Goal: Task Accomplishment & Management: Manage account settings

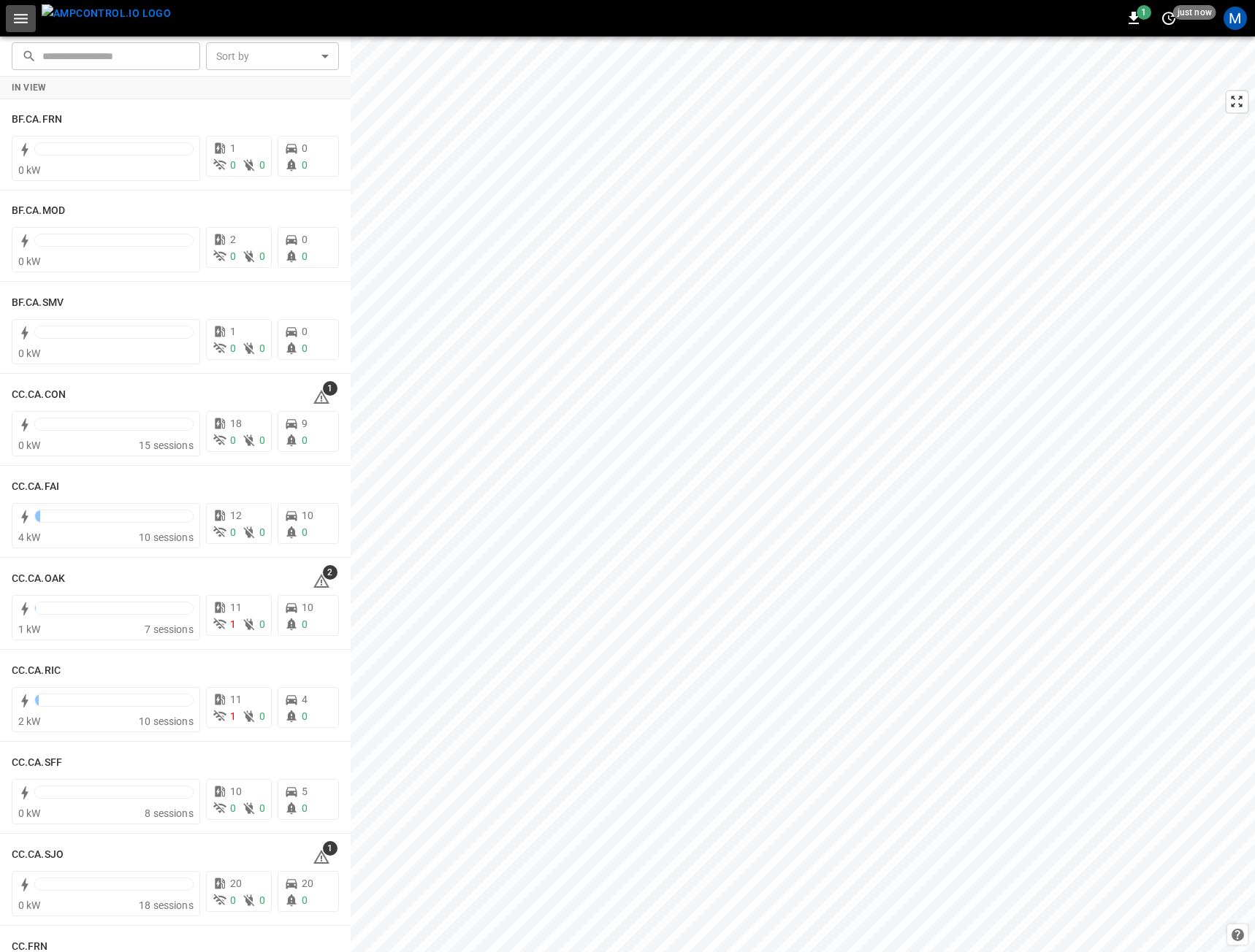
click at [11, 20] on button "button" at bounding box center [20, 19] width 30 height 27
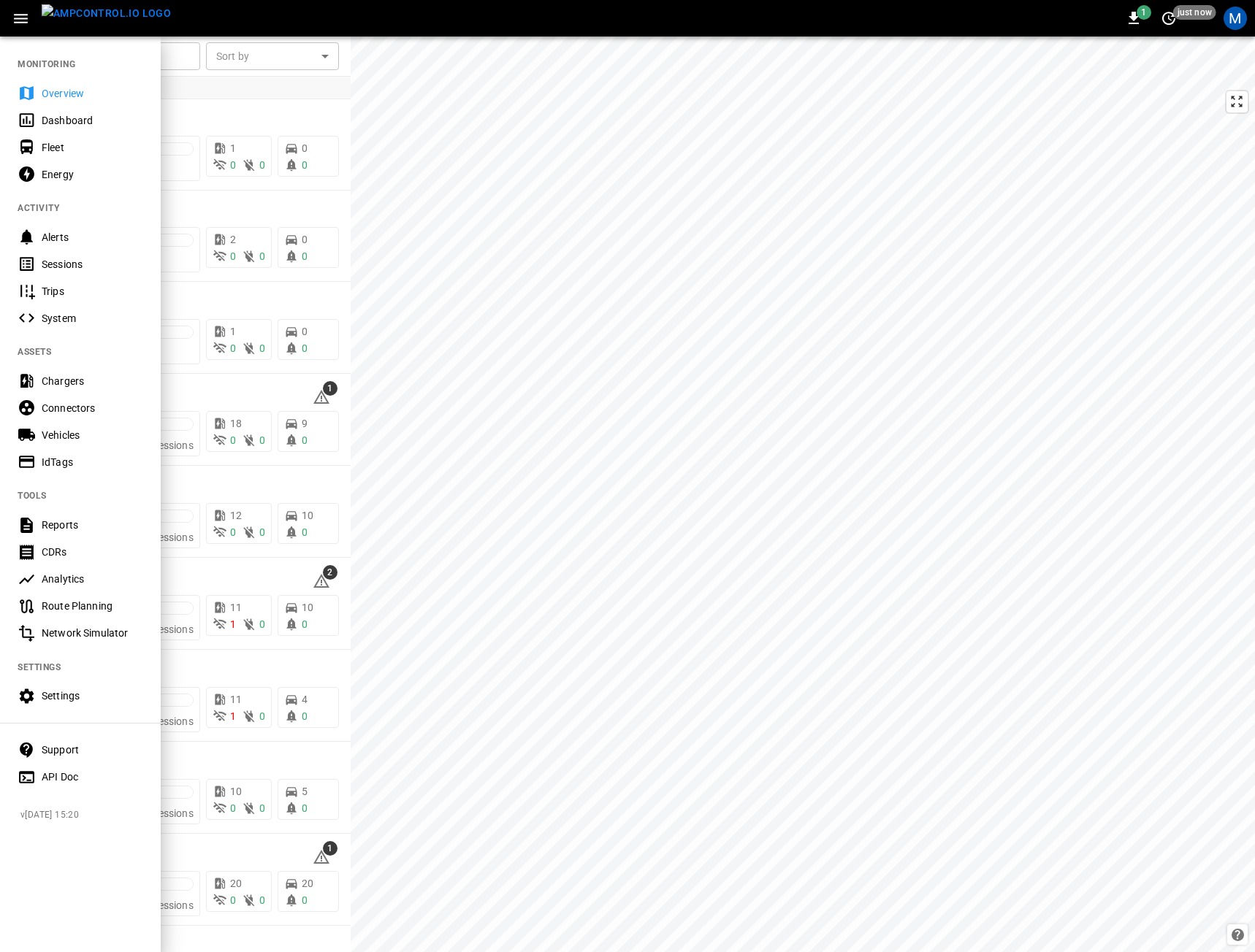
click at [1231, 20] on div "M" at bounding box center [1235, 18] width 24 height 24
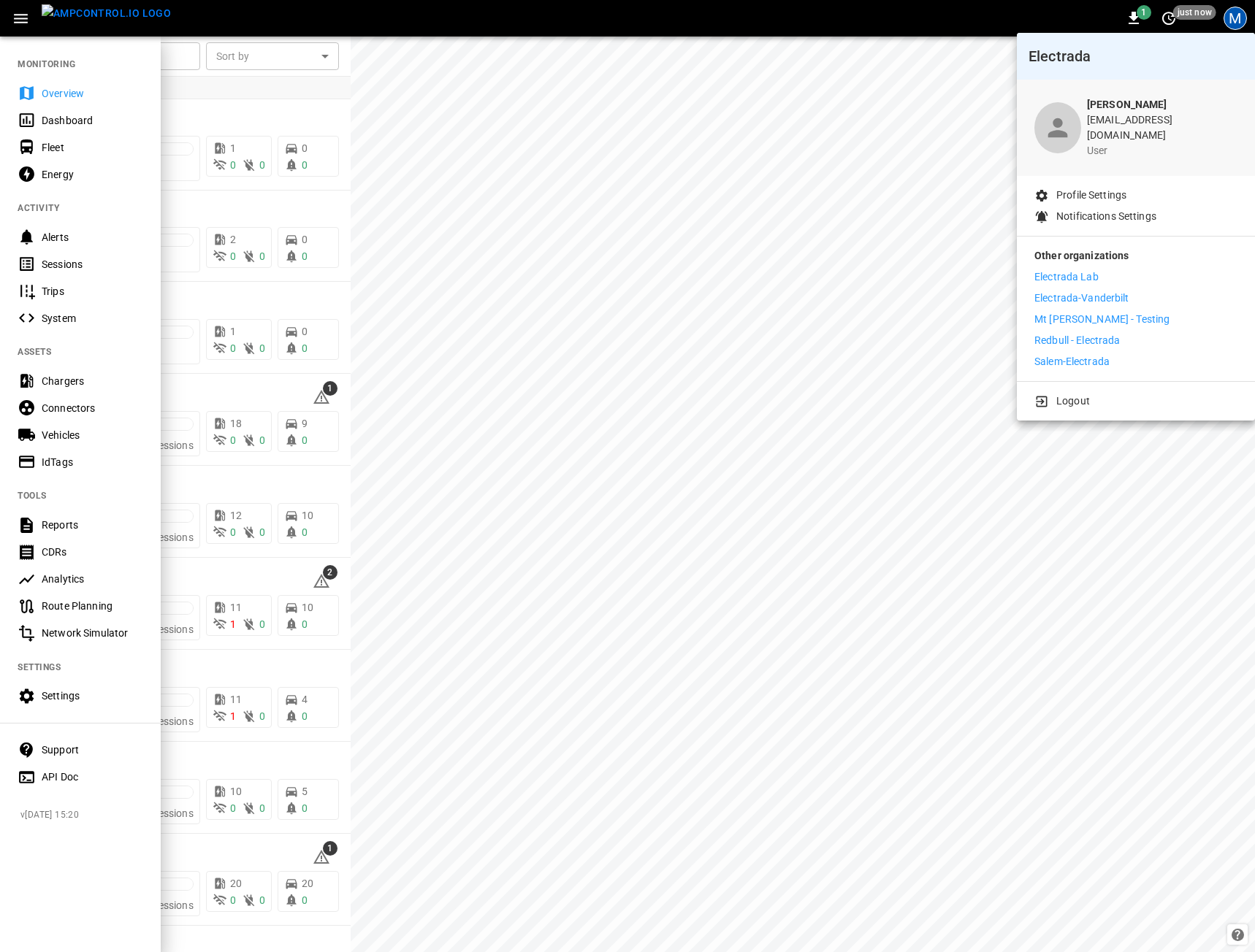
click at [1085, 312] on p "Mt [PERSON_NAME] - Testing" at bounding box center [1102, 320] width 135 height 16
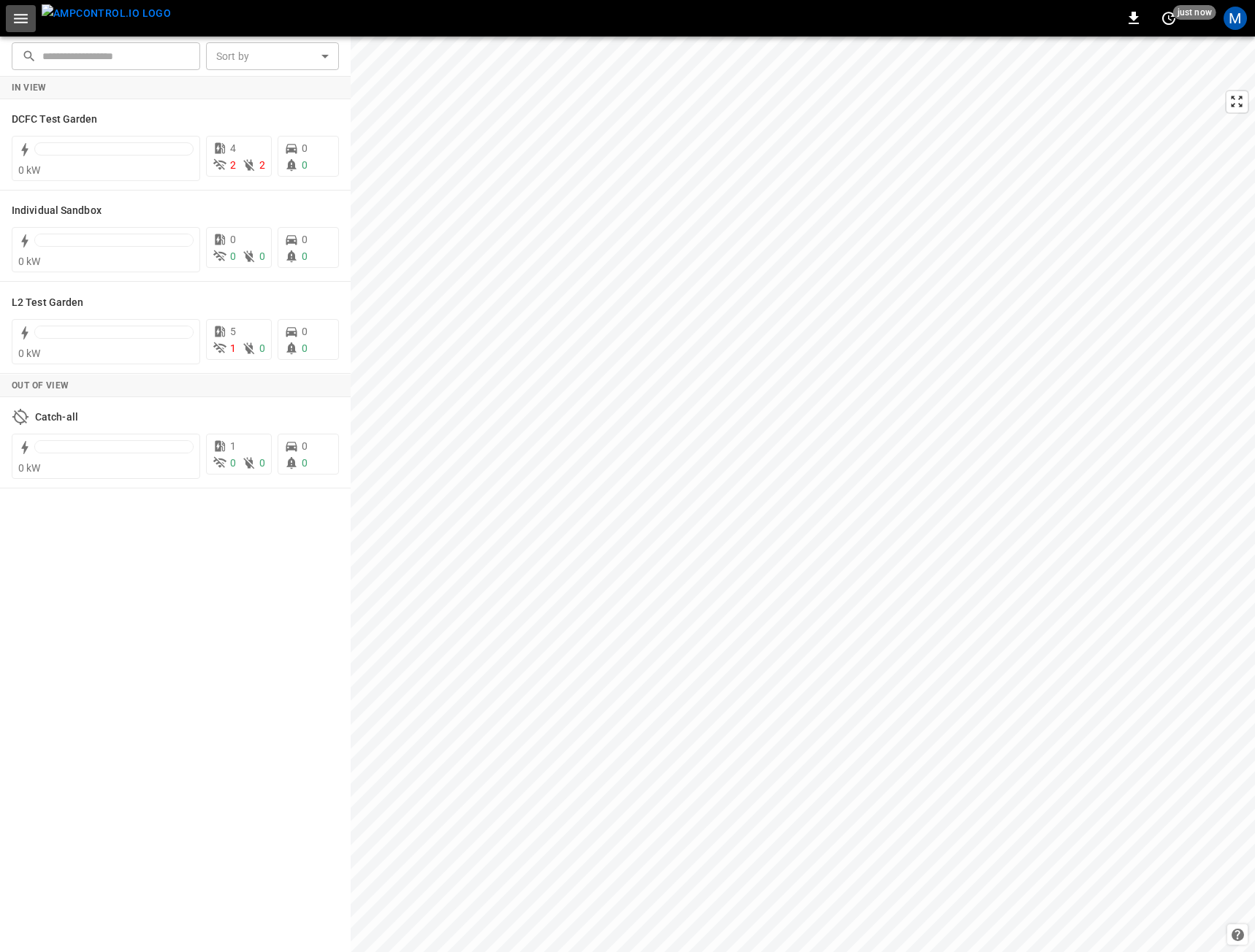
click at [29, 22] on button "button" at bounding box center [20, 19] width 30 height 27
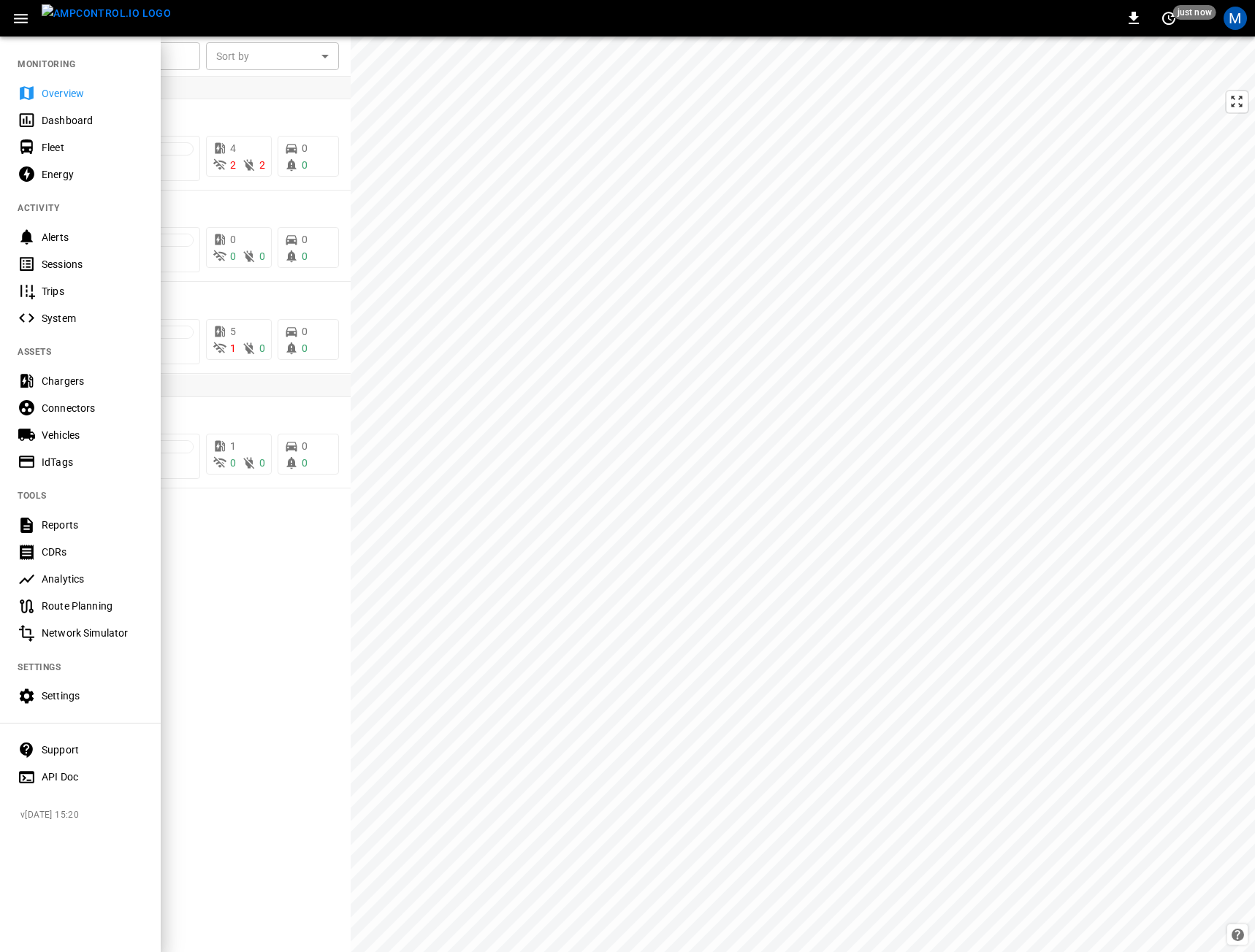
click at [60, 699] on div "Settings" at bounding box center [92, 696] width 101 height 15
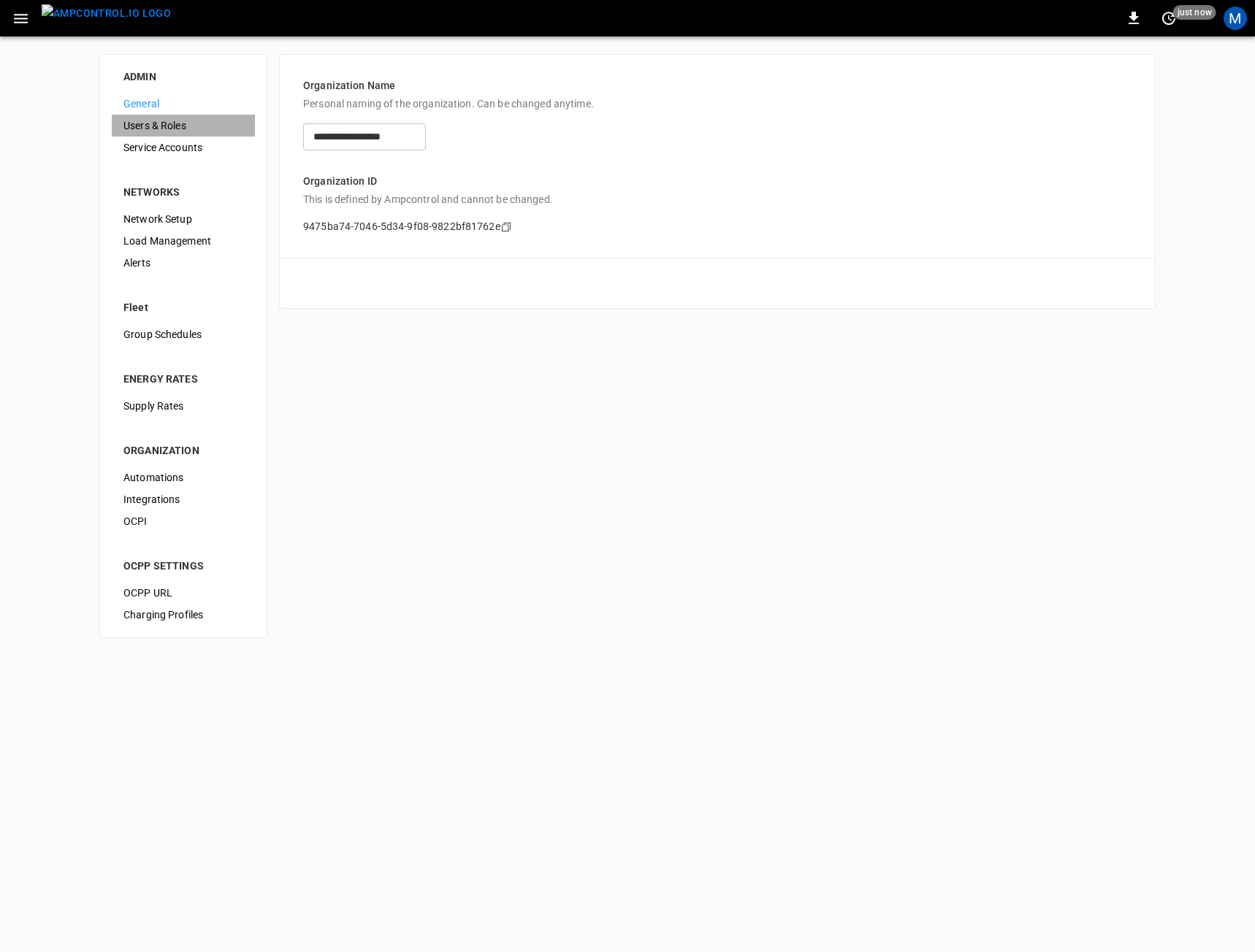
click at [195, 115] on div "Users & Roles" at bounding box center [183, 125] width 144 height 22
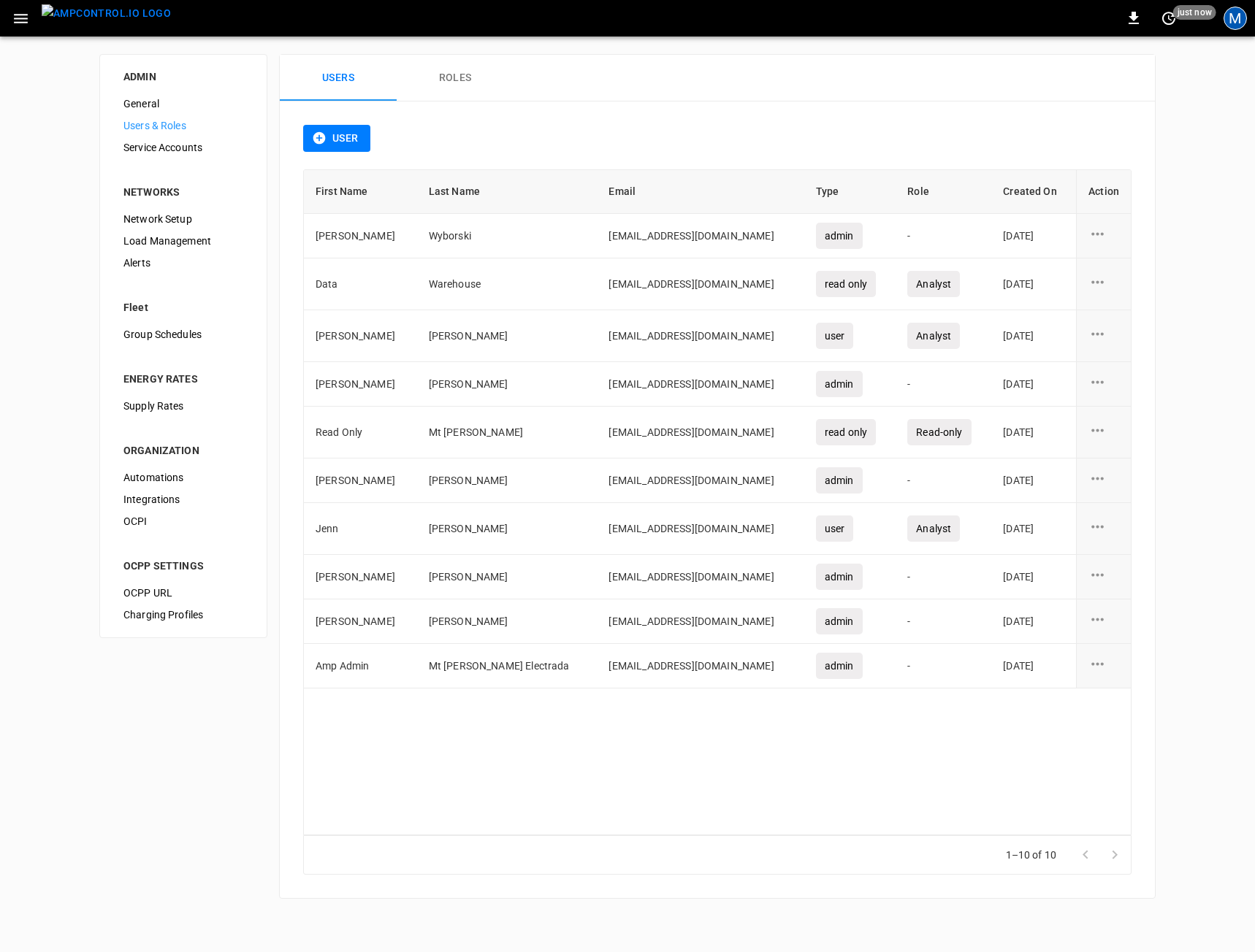
drag, startPoint x: 1218, startPoint y: 16, endPoint x: 1236, endPoint y: 17, distance: 18.0
click at [1219, 16] on div "0 just now M" at bounding box center [628, 18] width 1255 height 37
click at [1236, 17] on div "M" at bounding box center [1235, 18] width 24 height 24
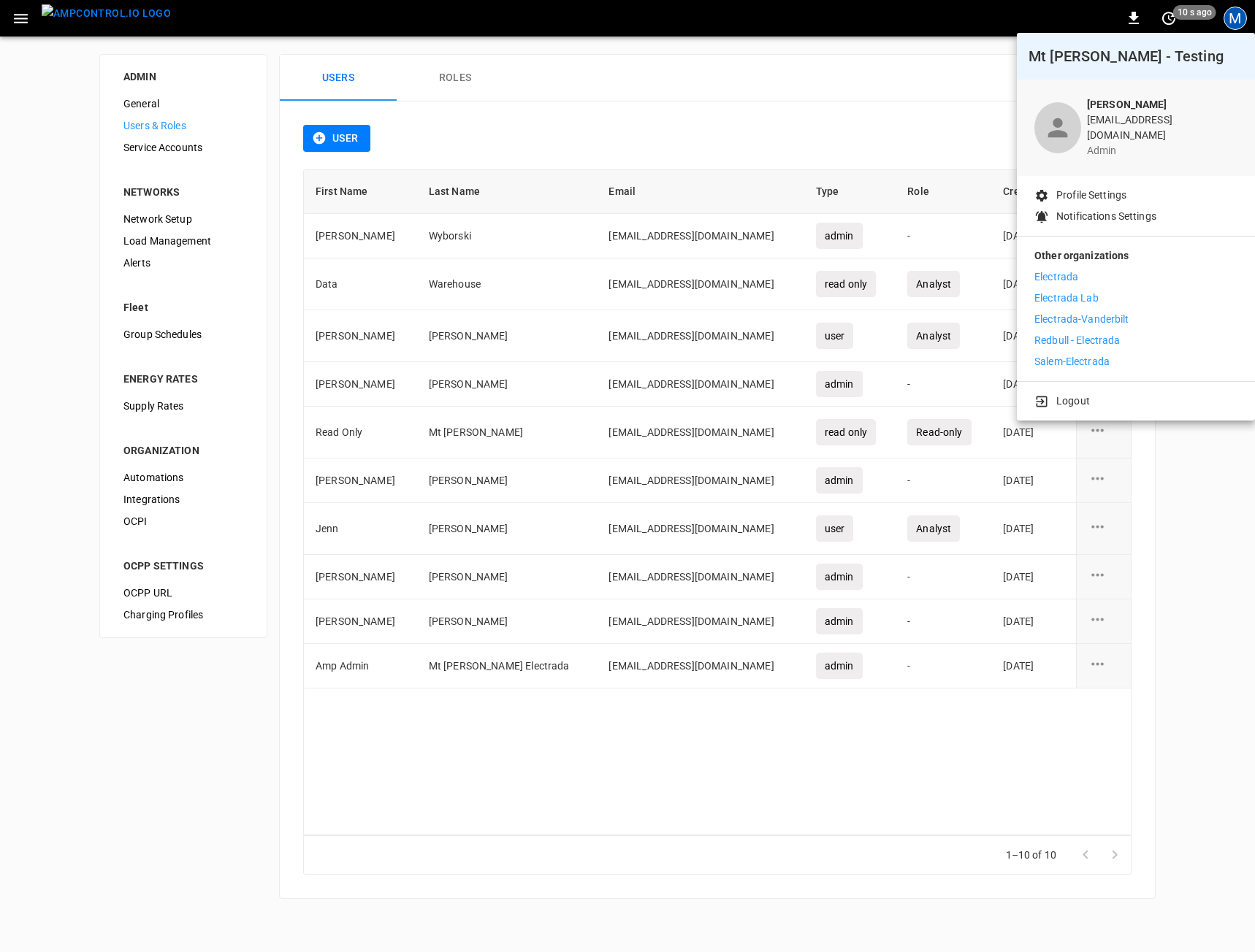
click at [1062, 358] on p "Salem-Electrada" at bounding box center [1072, 362] width 75 height 16
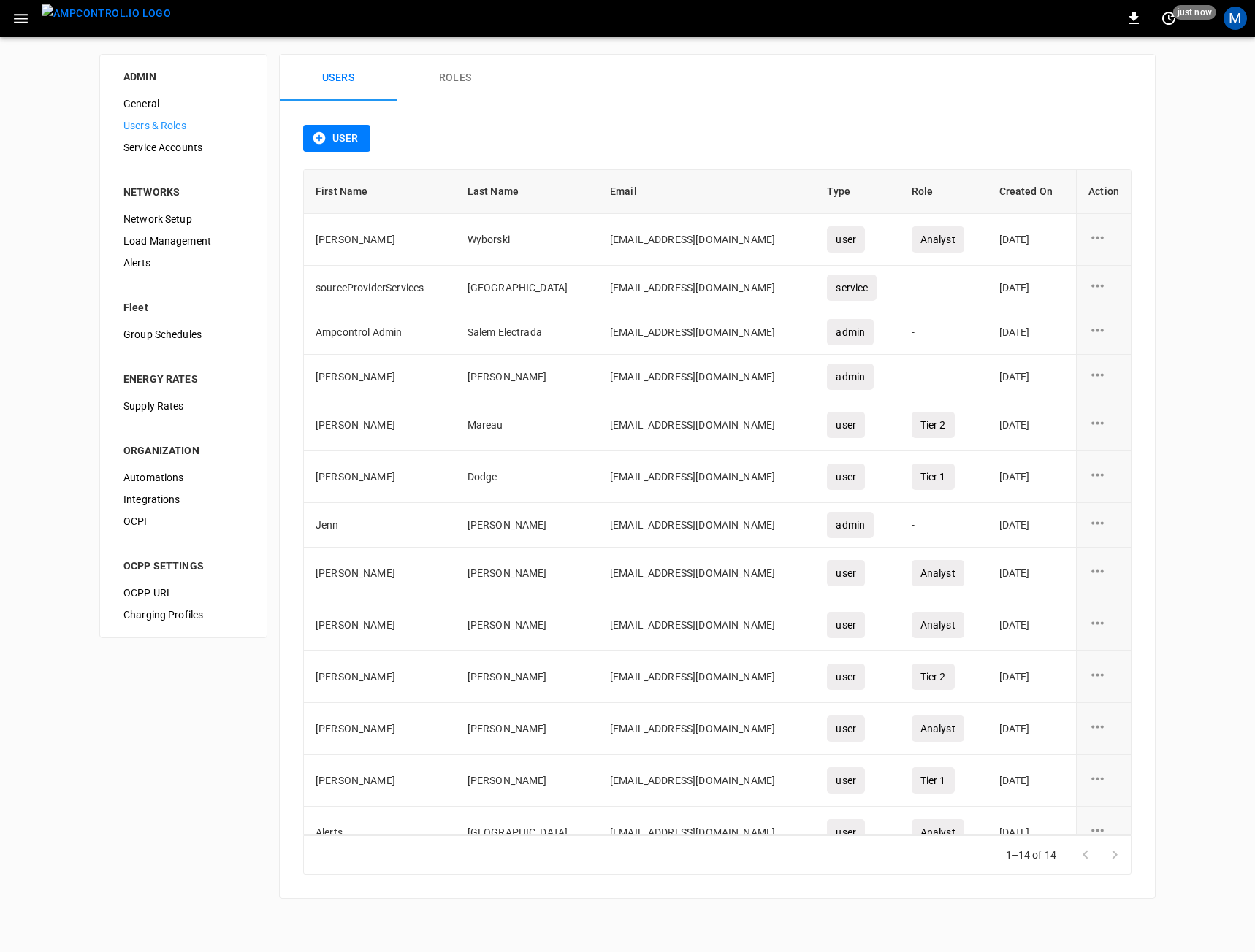
click at [1236, 15] on div "M" at bounding box center [1235, 18] width 24 height 24
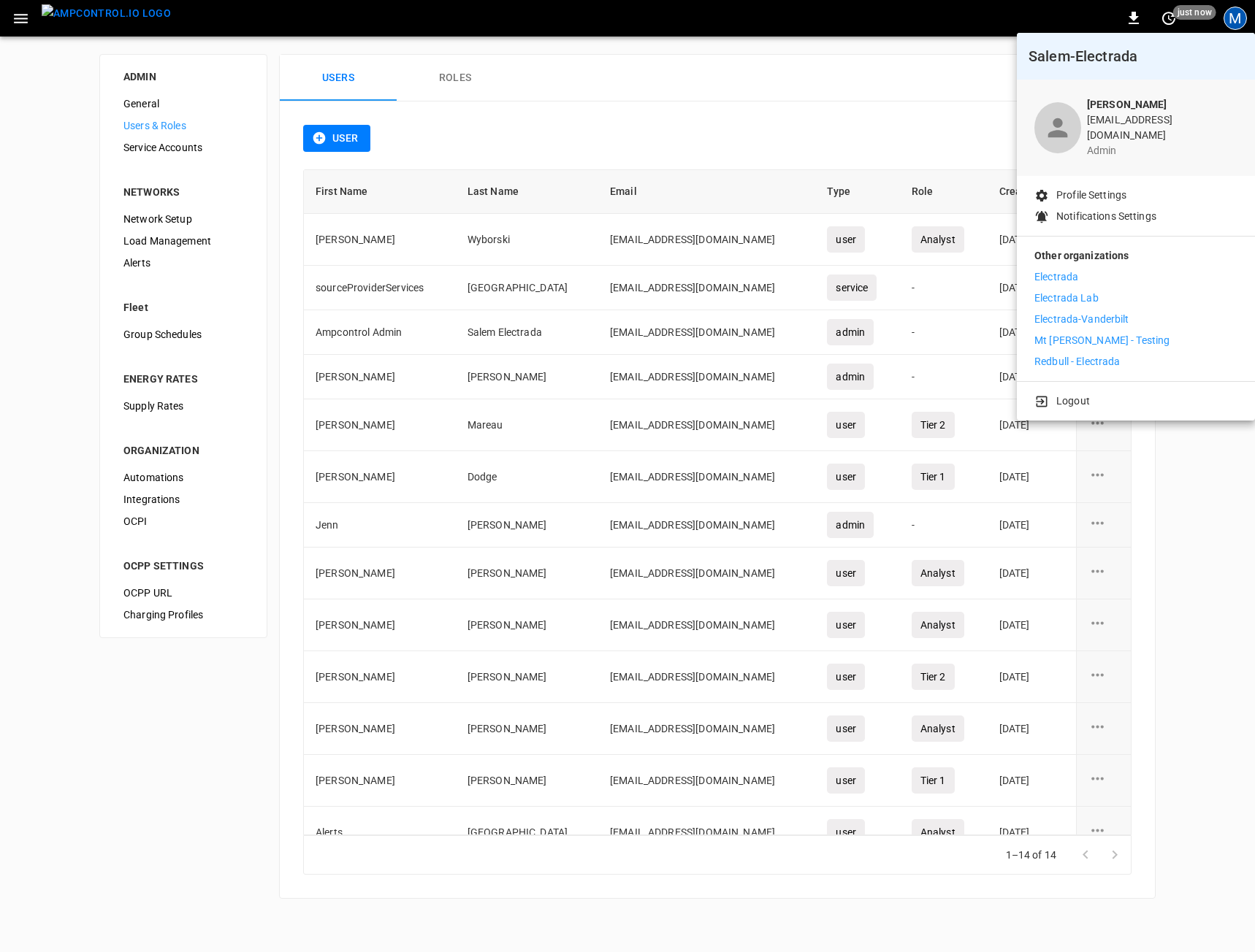
click at [1080, 291] on p "Electrada Lab" at bounding box center [1067, 299] width 64 height 16
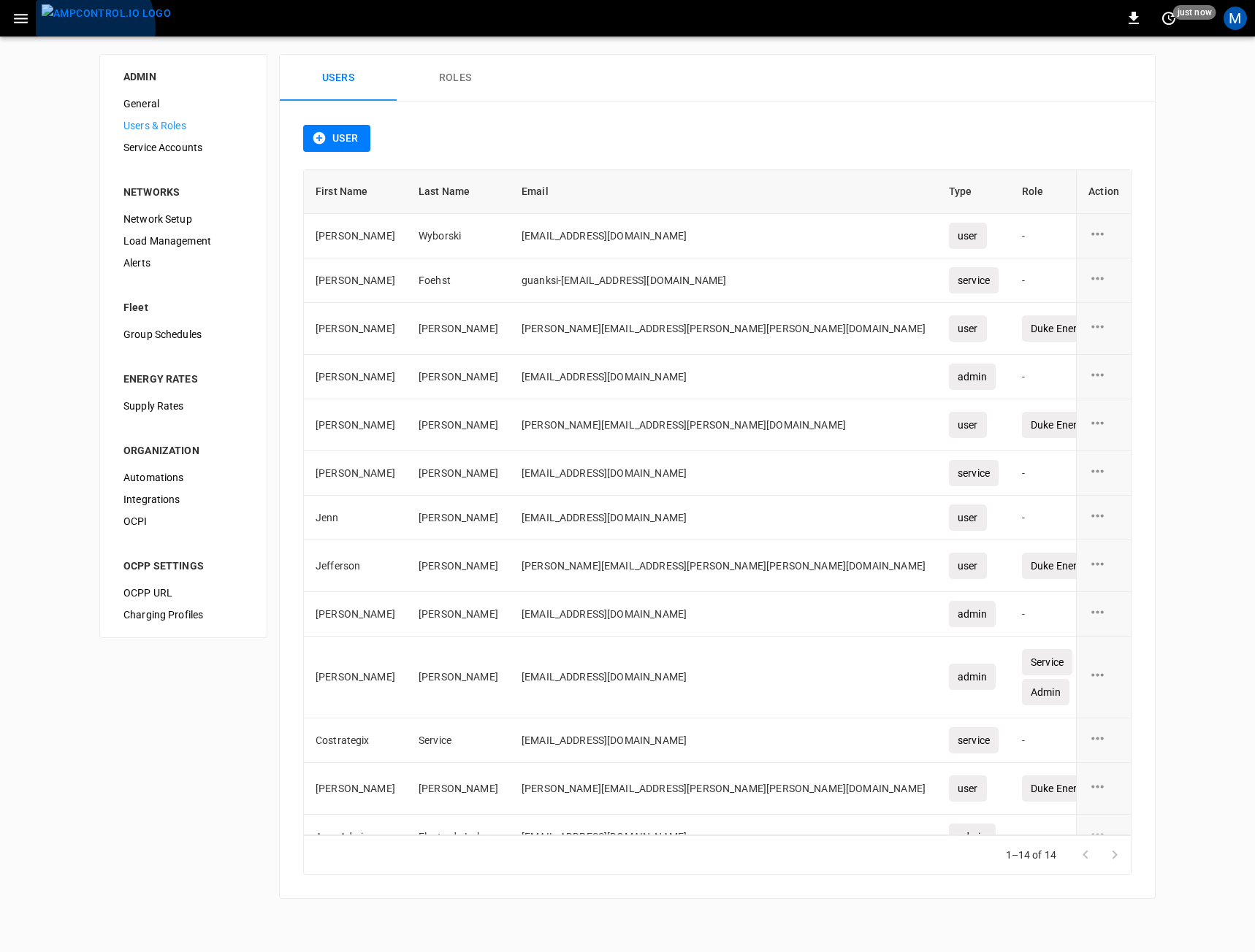
click at [78, 23] on img "menu" at bounding box center [106, 13] width 129 height 18
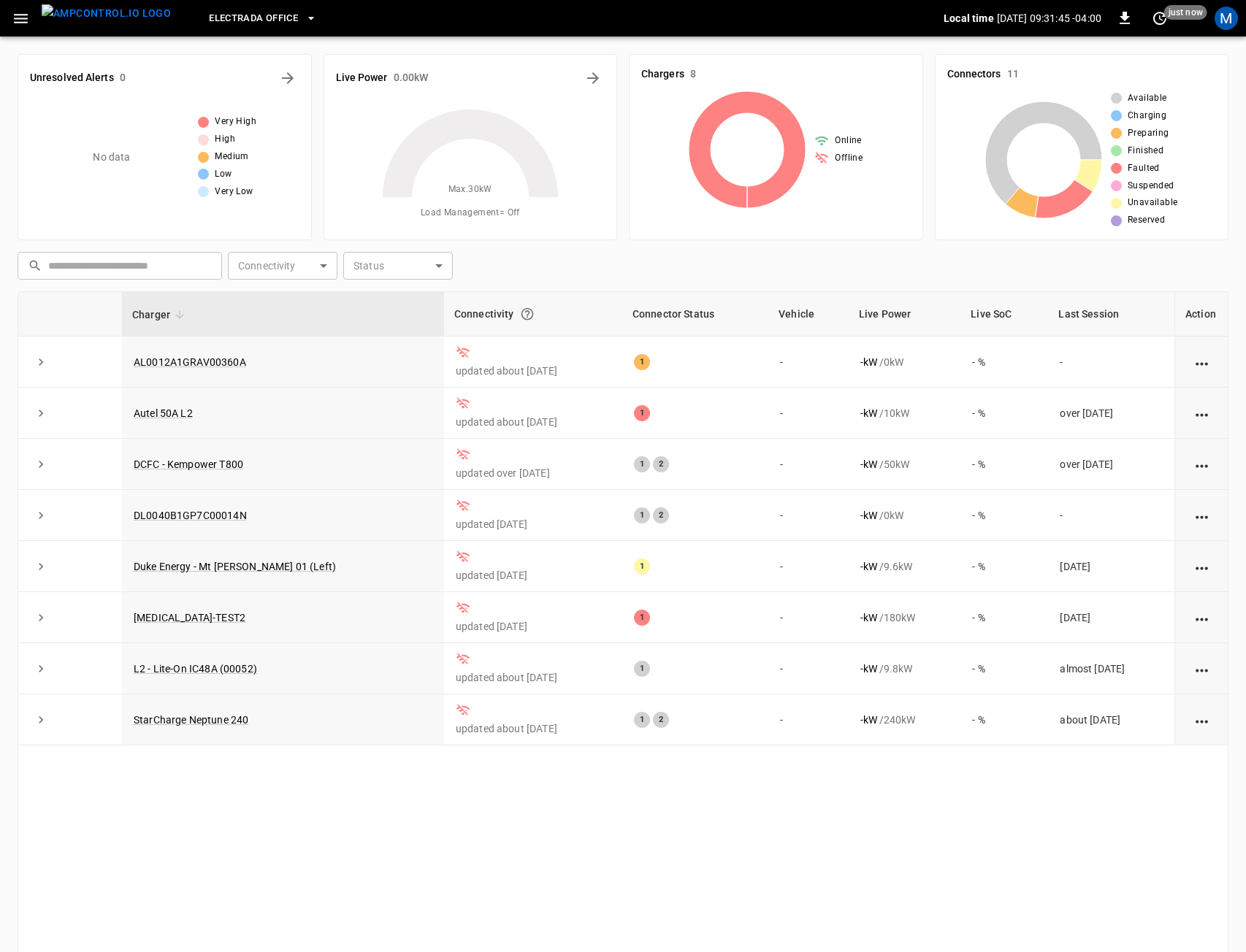
click at [1229, 16] on div "M" at bounding box center [1226, 18] width 24 height 24
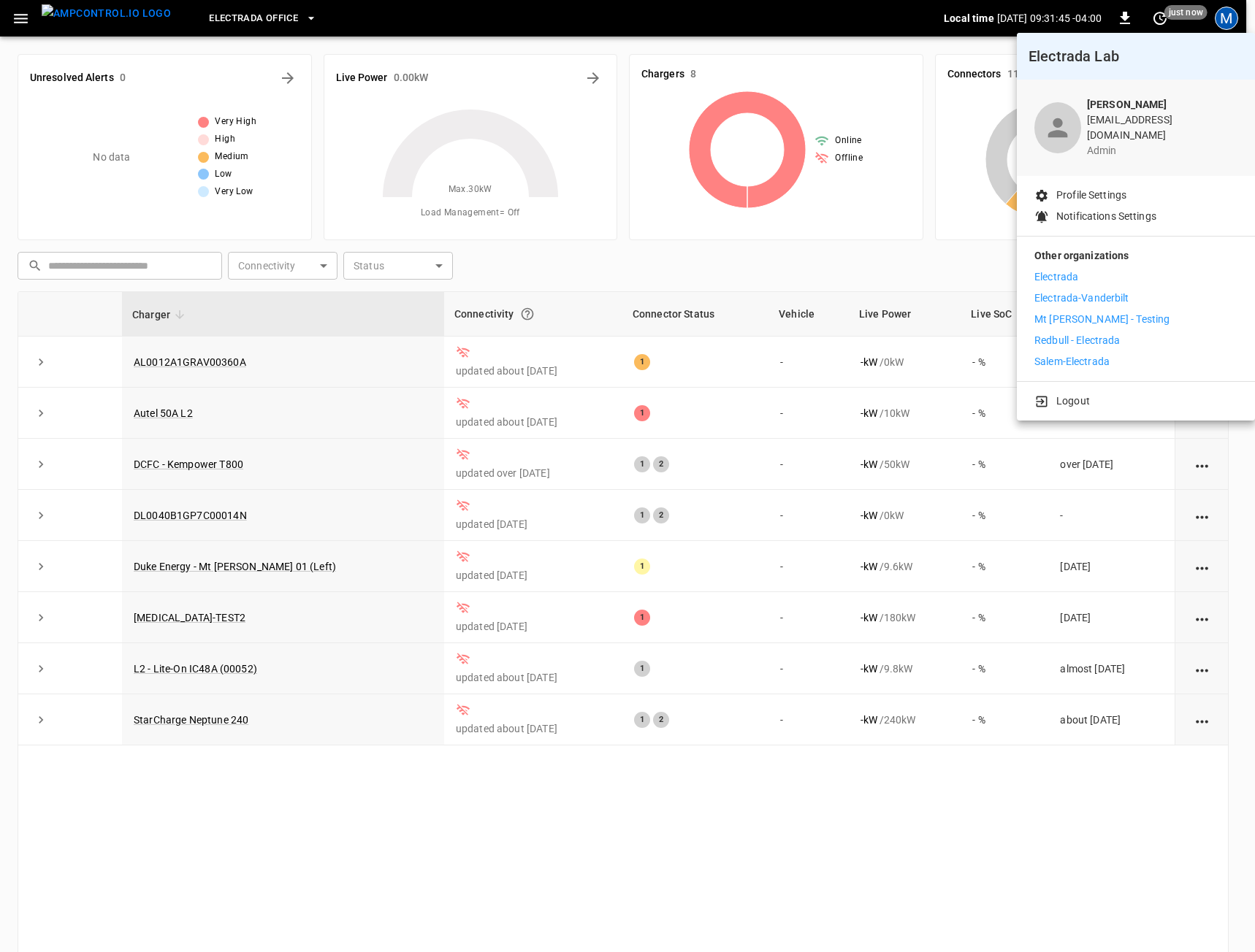
click at [1082, 272] on li "Electrada" at bounding box center [1136, 278] width 203 height 16
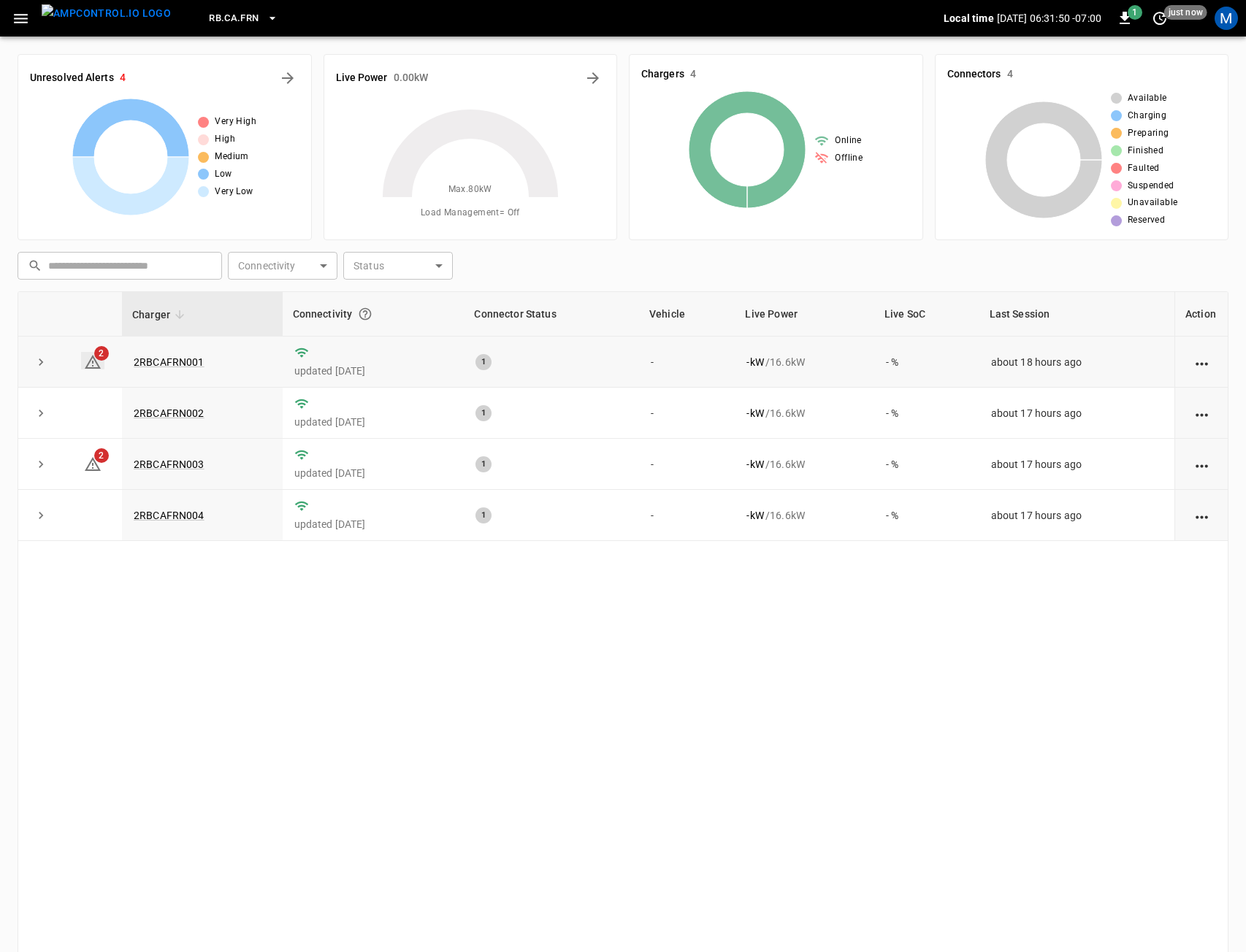
click at [95, 363] on icon at bounding box center [93, 362] width 17 height 17
click at [271, 78] on div "Unresolved Alerts 4" at bounding box center [165, 78] width 270 height 24
click at [292, 69] on icon "All Alerts" at bounding box center [288, 78] width 17 height 17
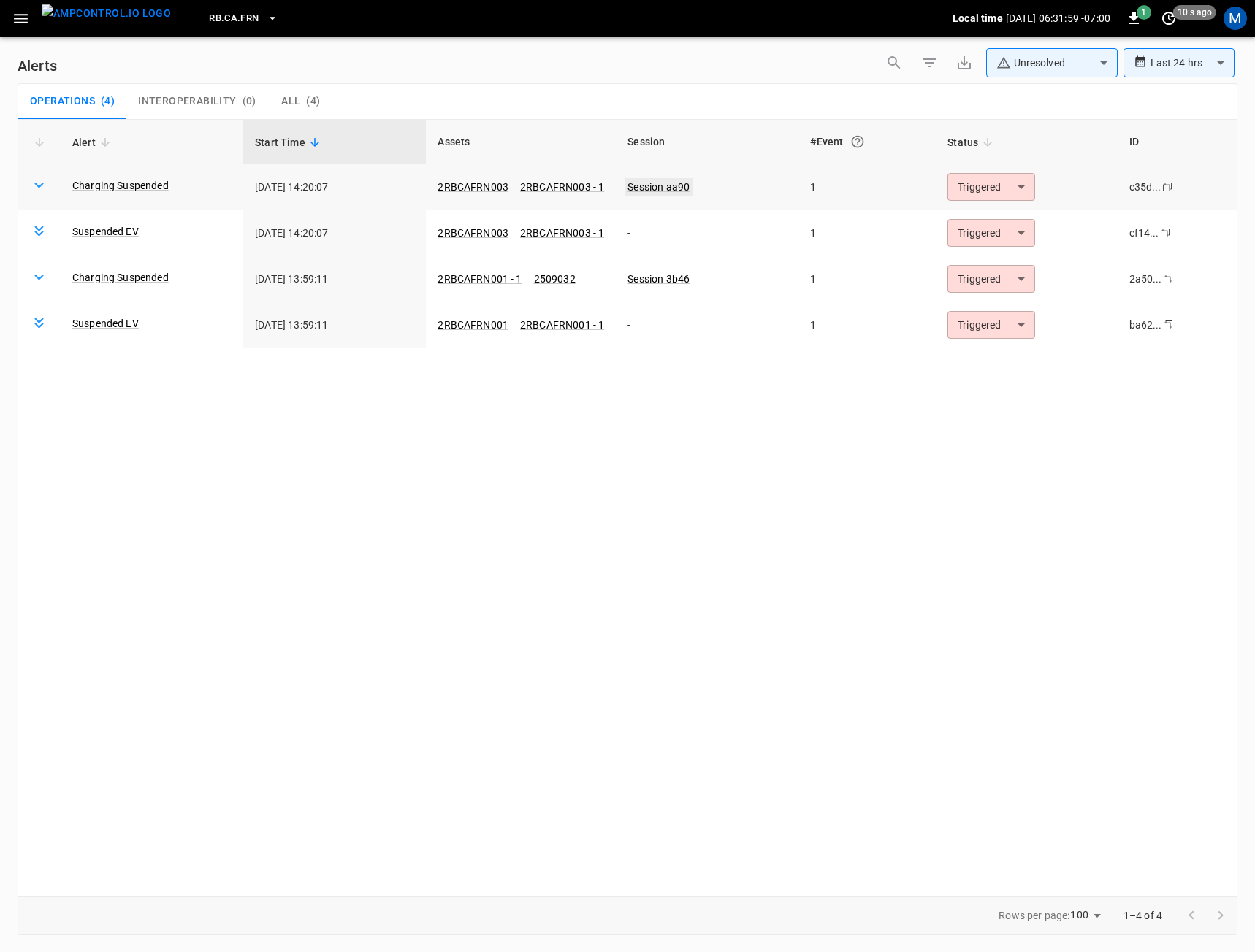
click at [657, 193] on link "Session aa90" at bounding box center [658, 187] width 68 height 17
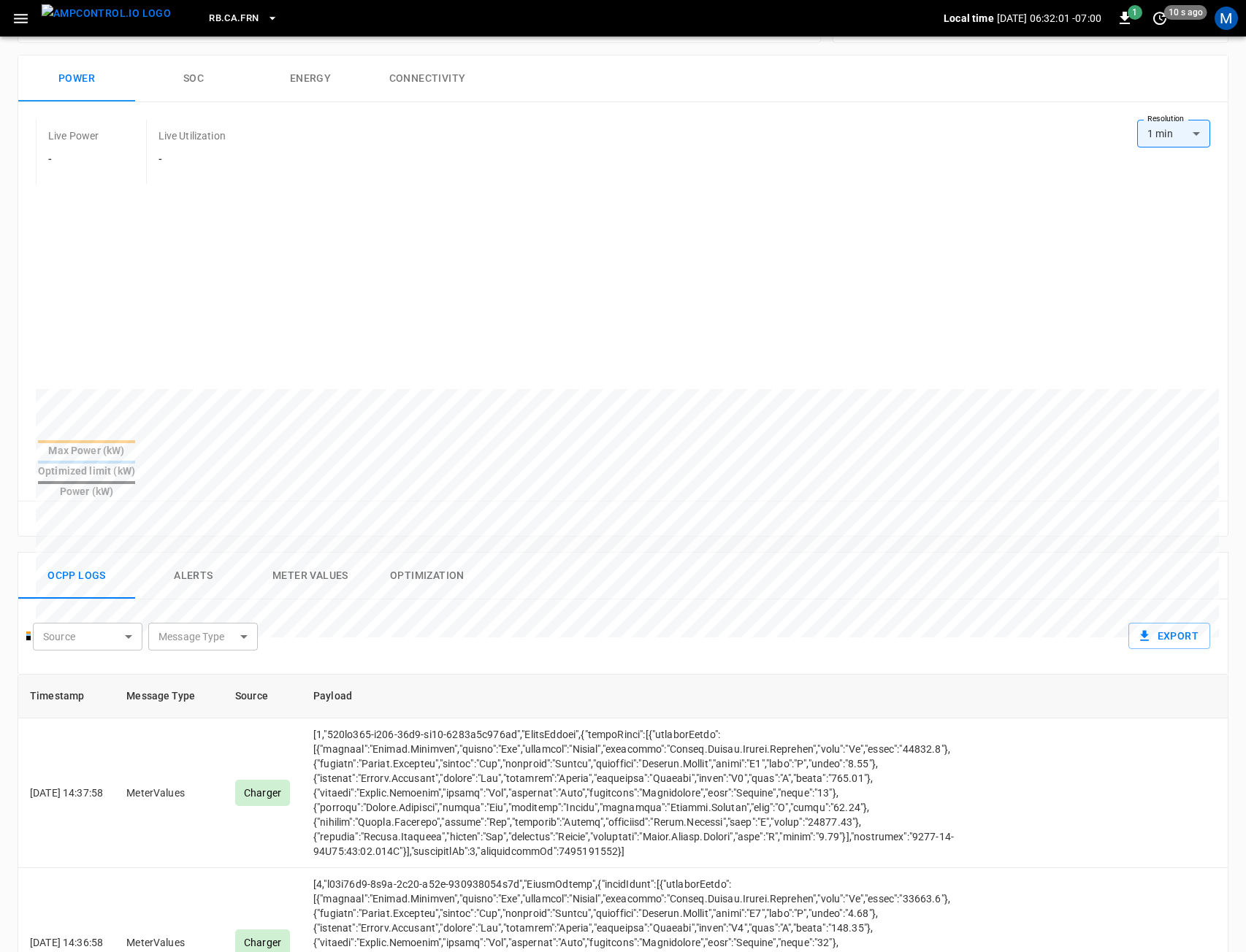
scroll to position [219, 0]
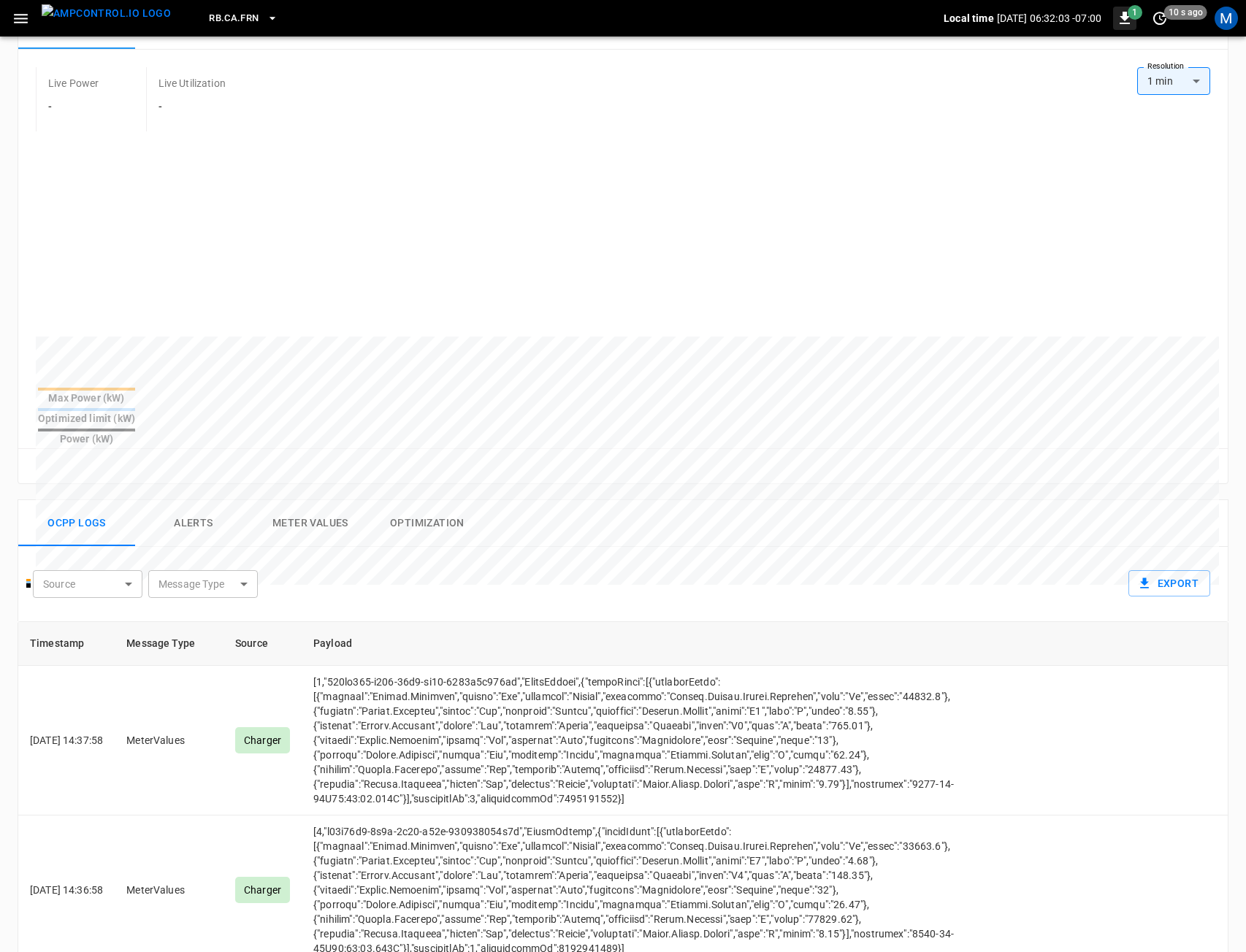
click at [1120, 13] on icon "button" at bounding box center [1124, 18] width 17 height 17
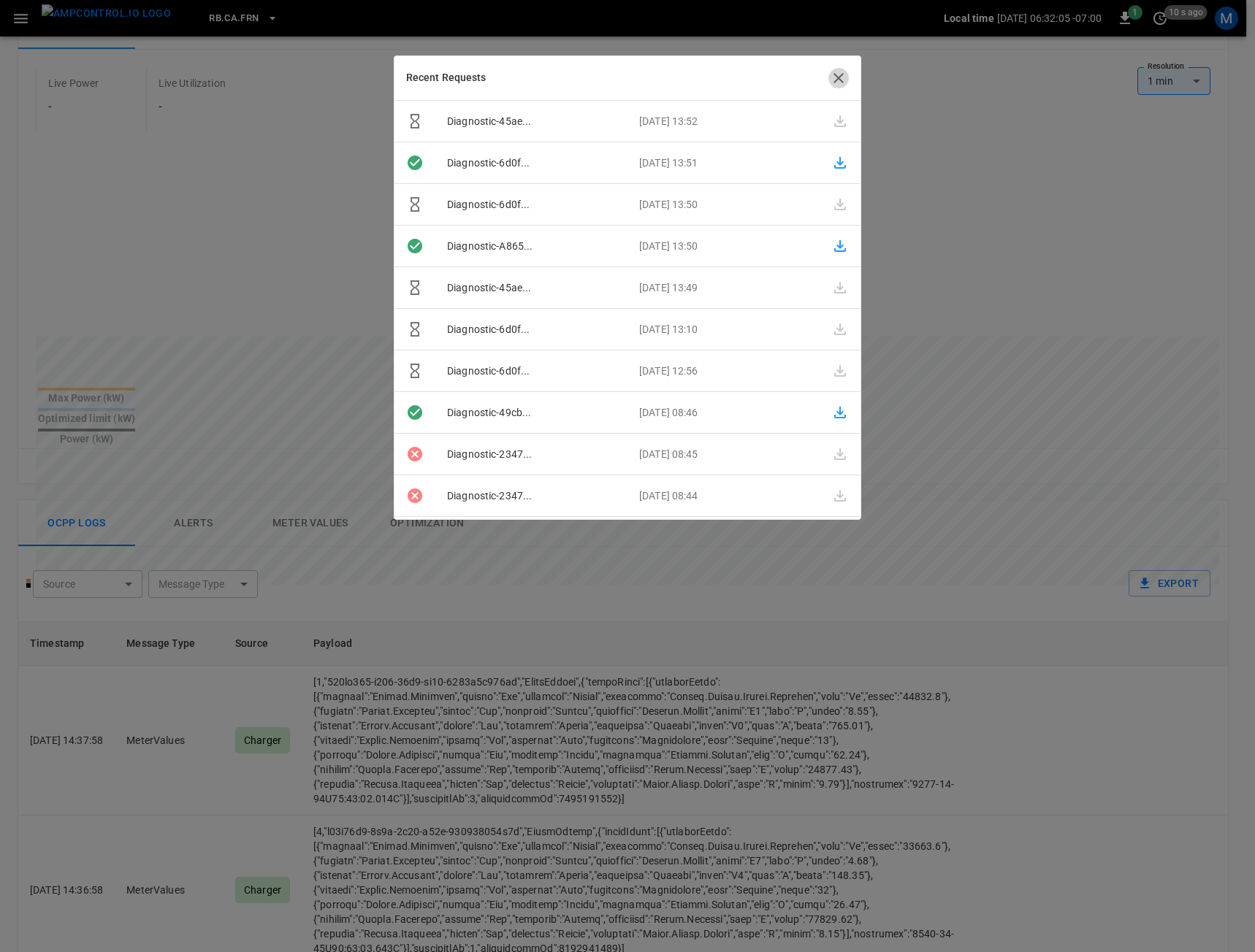
click at [844, 78] on icon "button" at bounding box center [838, 78] width 17 height 17
